Goal: Ask a question

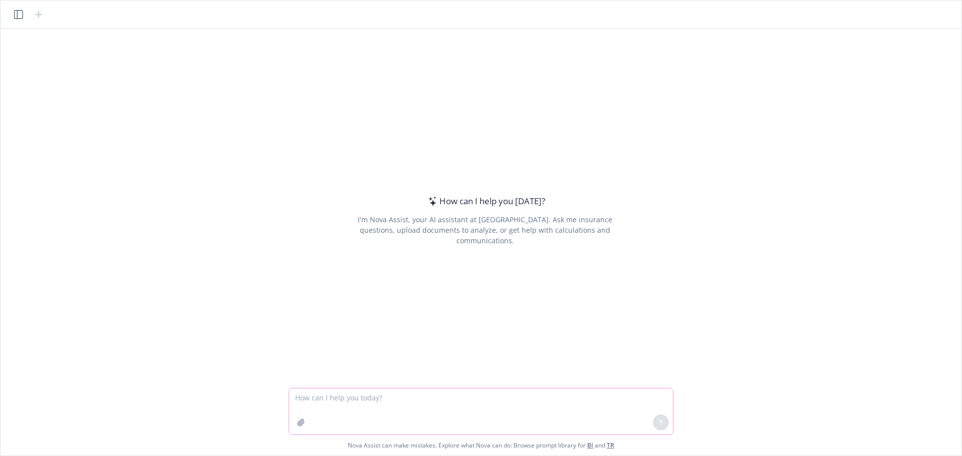
click at [297, 420] on icon "button" at bounding box center [301, 423] width 8 height 8
click at [477, 401] on textarea at bounding box center [481, 412] width 384 height 46
type textarea "w"
type textarea "what's a business health trust in [US_STATE]?"
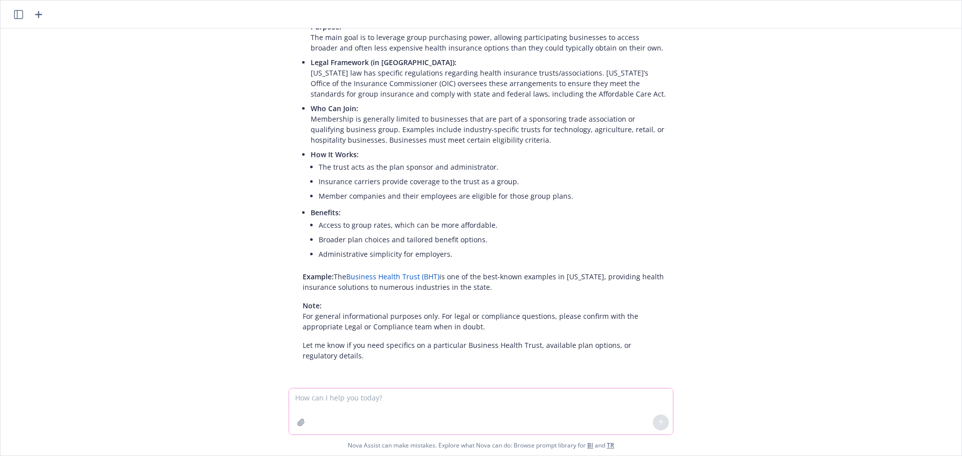
scroll to position [128, 0]
